Goal: Check status

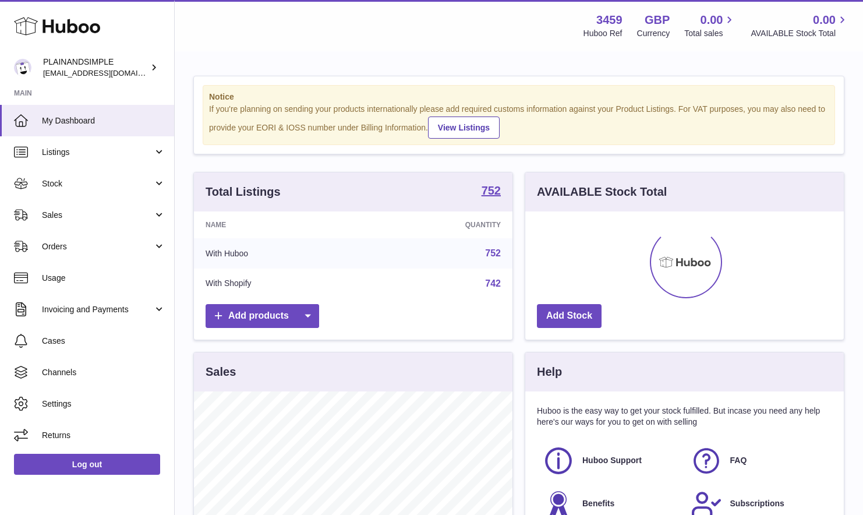
scroll to position [182, 319]
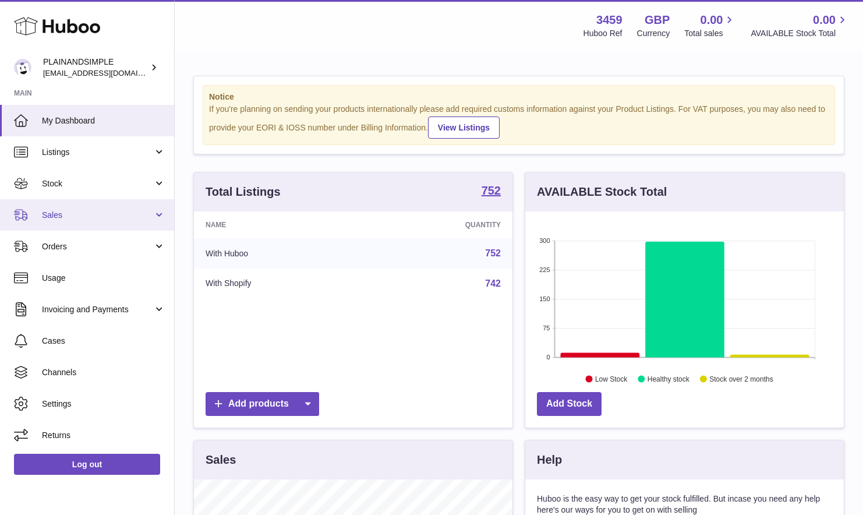
click at [106, 216] on span "Sales" at bounding box center [97, 215] width 111 height 11
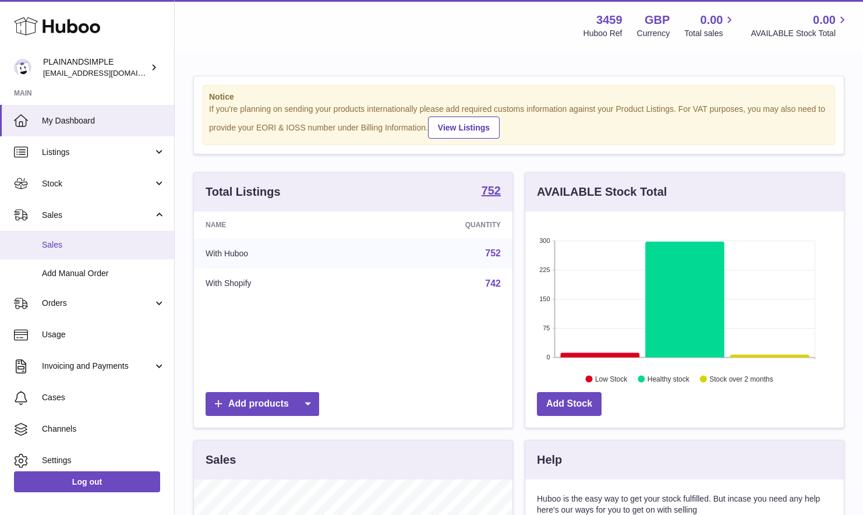
click at [98, 257] on link "Sales" at bounding box center [87, 245] width 174 height 29
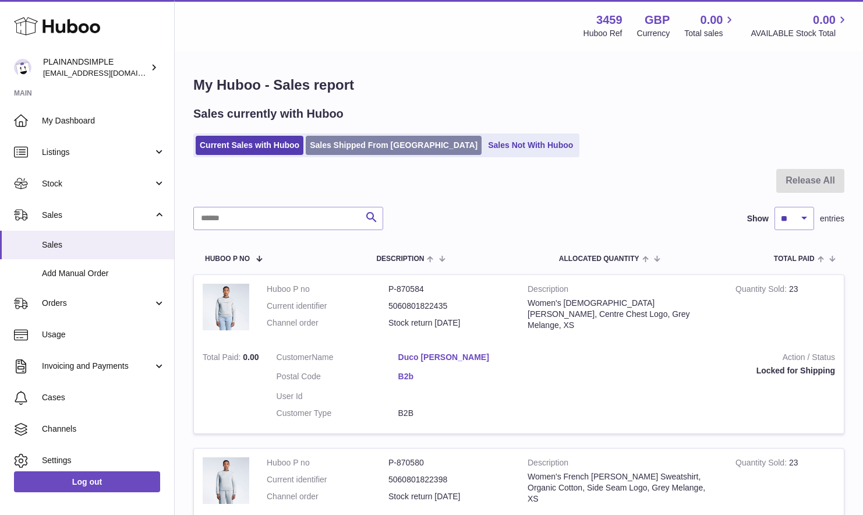
click at [348, 147] on link "Sales Shipped From [GEOGRAPHIC_DATA]" at bounding box center [394, 145] width 176 height 19
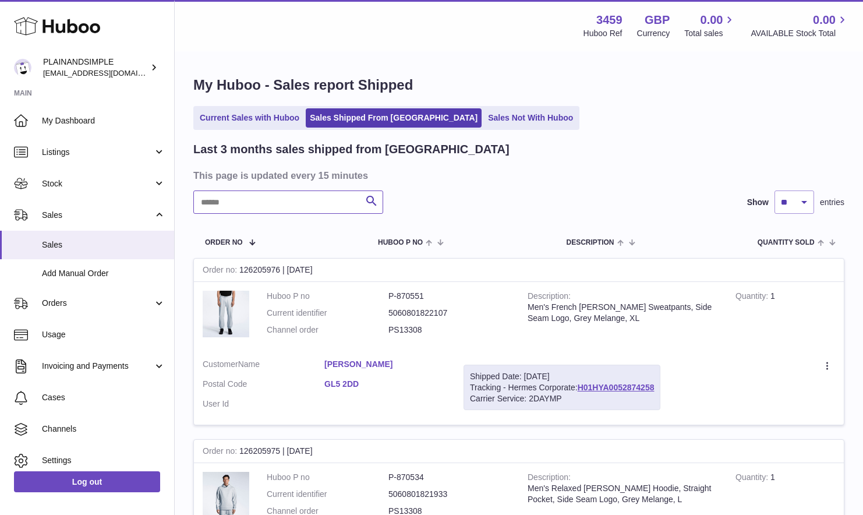
click at [315, 201] on input "text" at bounding box center [288, 202] width 190 height 23
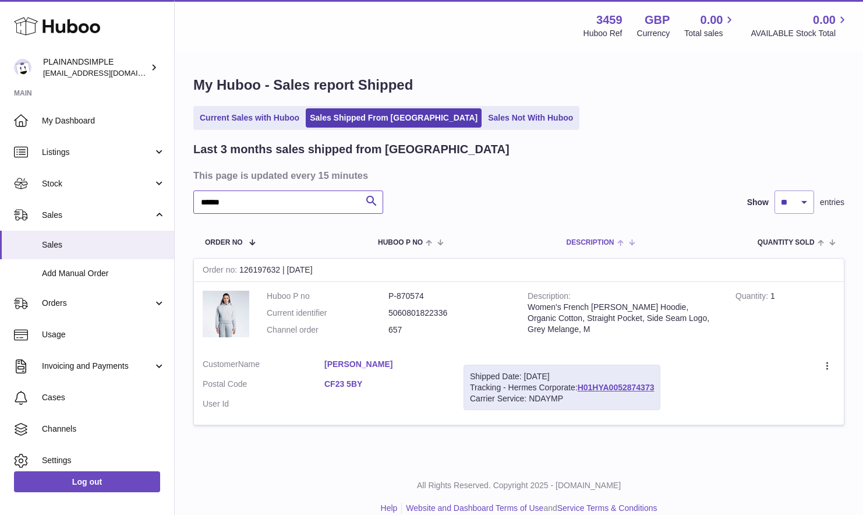
type input "******"
